Goal: Task Accomplishment & Management: Use online tool/utility

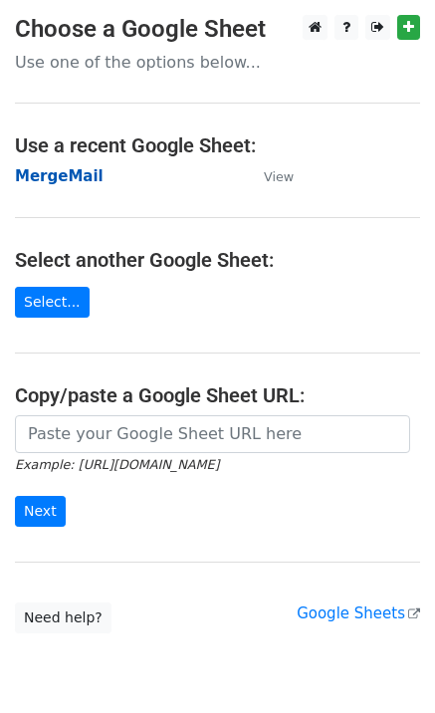
click at [82, 177] on strong "MergeMail" at bounding box center [59, 176] width 89 height 18
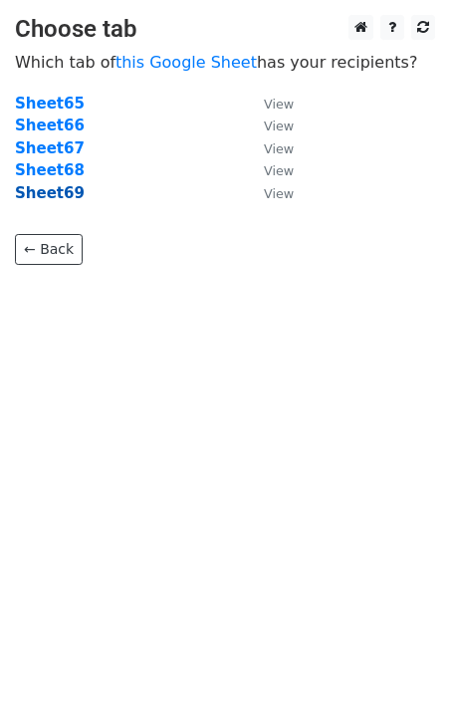
click at [66, 195] on strong "Sheet69" at bounding box center [50, 193] width 70 height 18
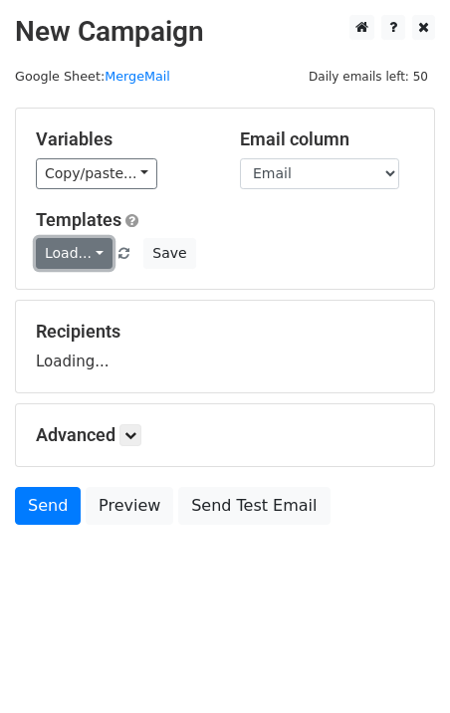
click at [69, 256] on link "Load..." at bounding box center [74, 253] width 77 height 31
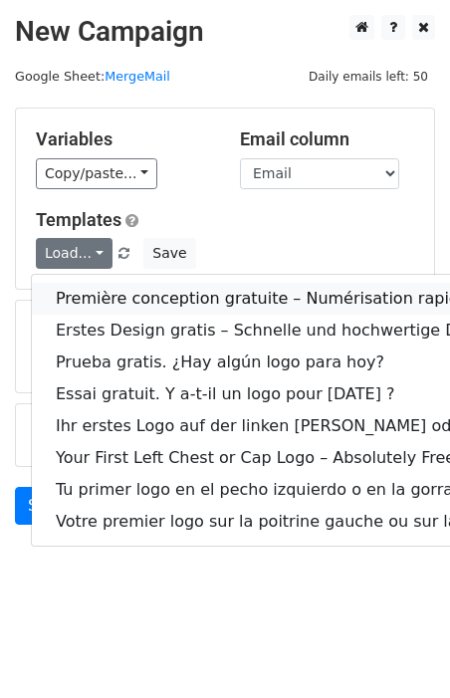
click at [120, 294] on link "Première conception gratuite – Numérisation rapide et de haute qualité !" at bounding box center [386, 299] width 709 height 32
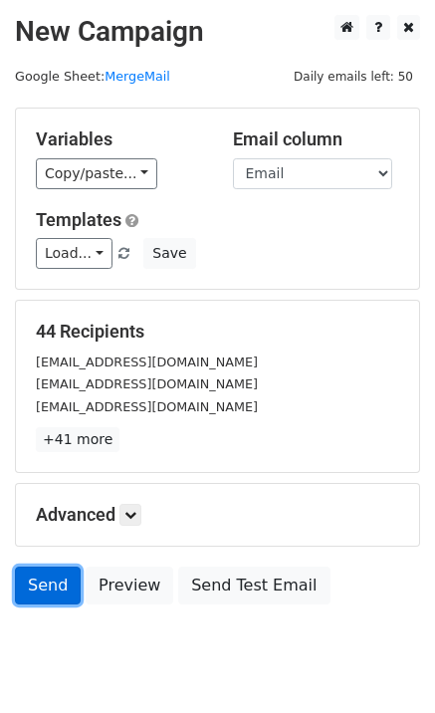
click at [69, 579] on link "Send" at bounding box center [48, 585] width 66 height 38
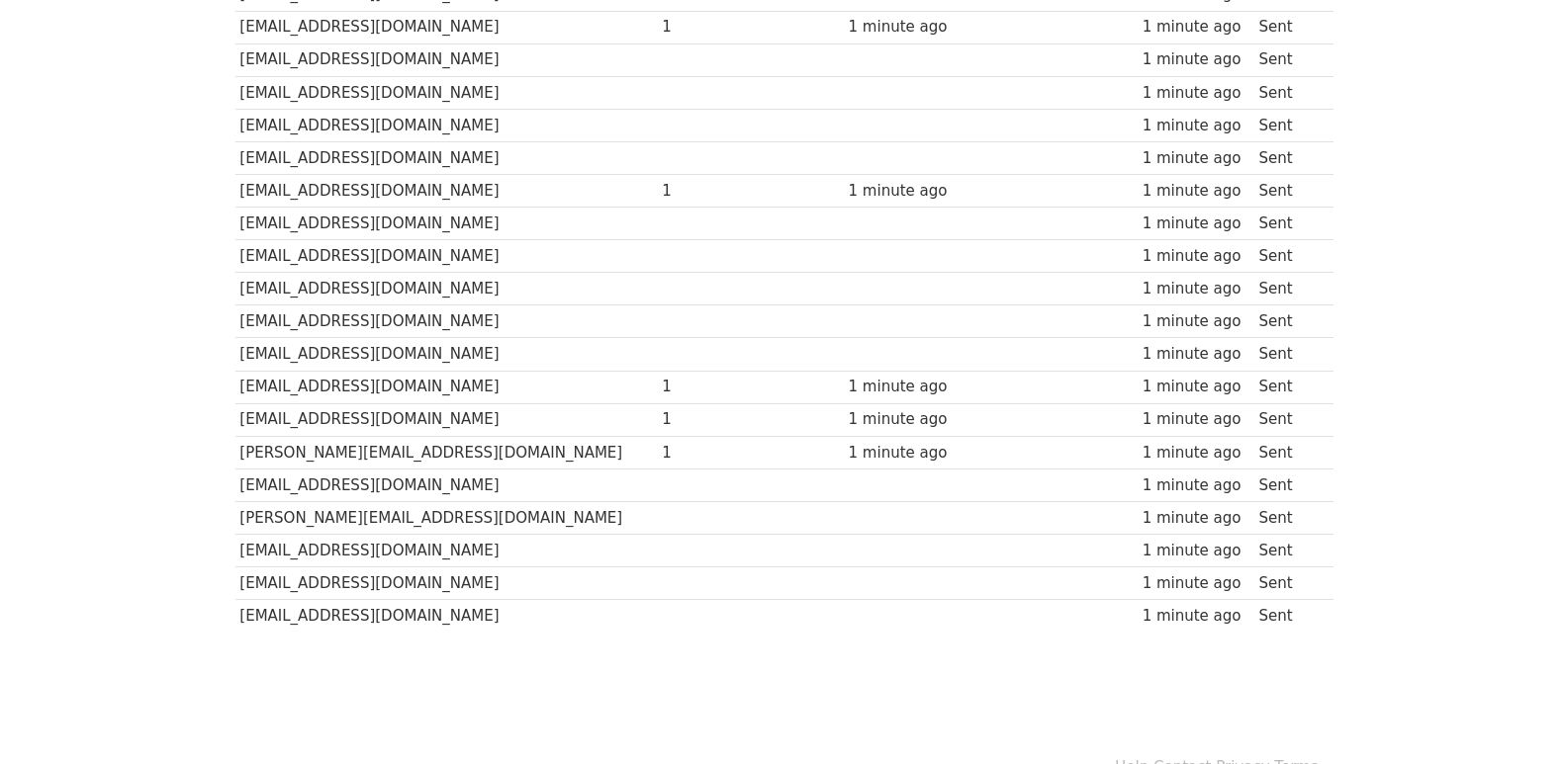
scroll to position [1181, 0]
